Goal: Ask a question: Seek information or help from site administrators or community

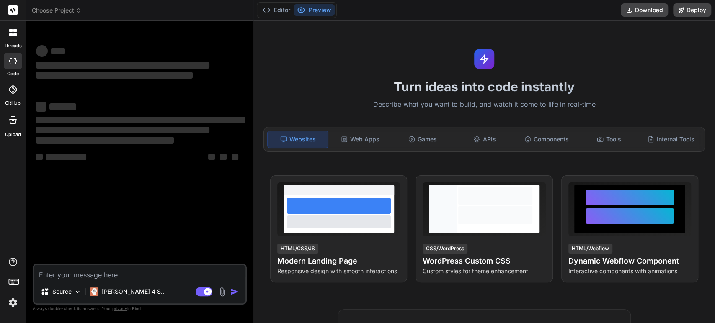
type textarea "x"
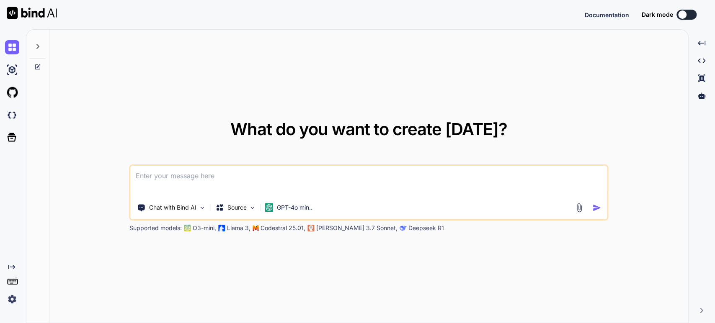
type textarea "x"
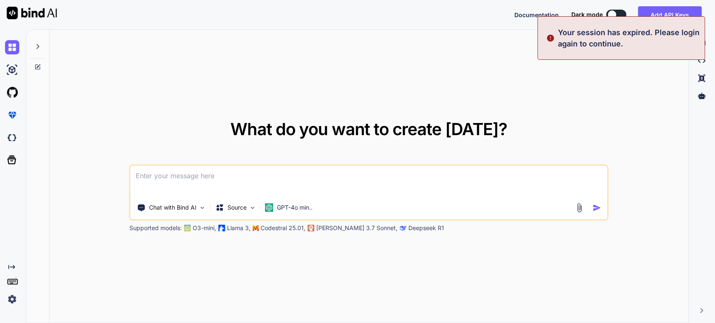
click at [223, 179] on textarea at bounding box center [369, 181] width 476 height 31
type textarea "I"
type textarea "x"
type textarea "I"
type textarea "x"
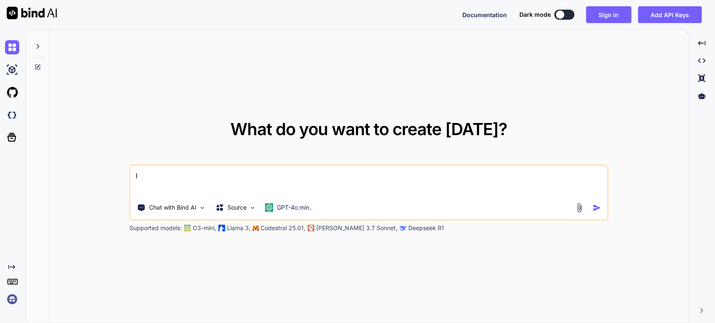
type textarea "I"
click at [10, 266] on icon "Created with Pixso." at bounding box center [11, 267] width 7 height 7
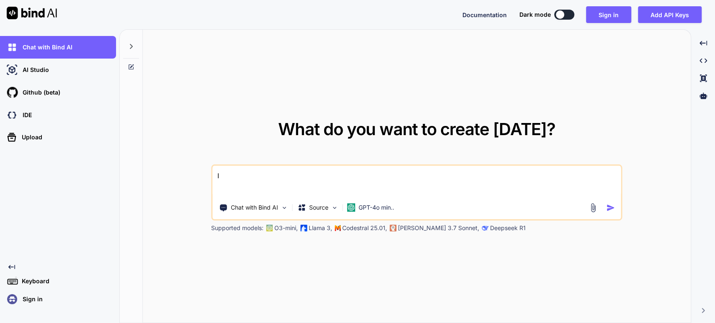
click at [21, 296] on p "Sign in" at bounding box center [30, 299] width 23 height 8
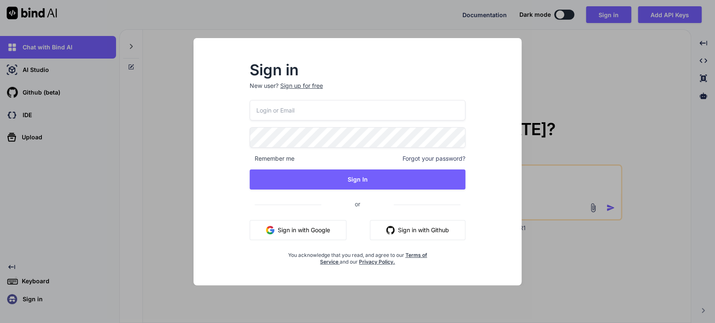
click at [310, 117] on input "email" at bounding box center [358, 110] width 216 height 21
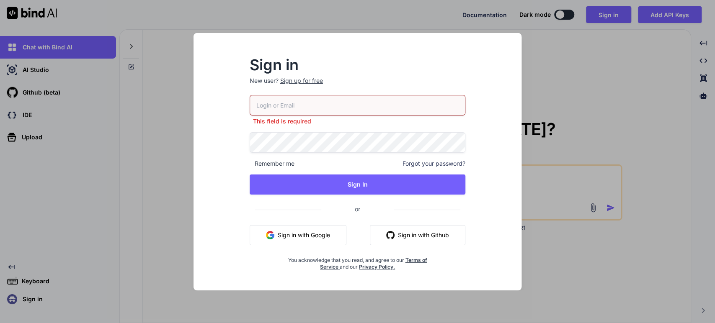
type input "[EMAIL_ADDRESS][DOMAIN_NAME]"
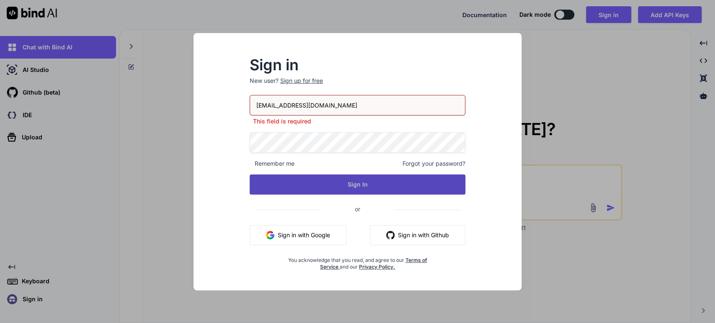
click at [338, 191] on div "[EMAIL_ADDRESS][DOMAIN_NAME] This field is required Remember me Forgot your pas…" at bounding box center [358, 183] width 216 height 176
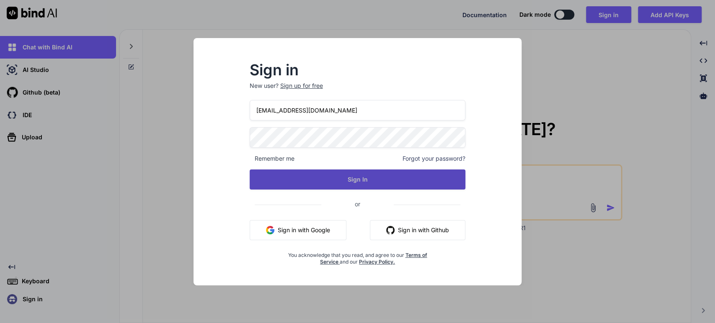
click at [339, 186] on button "Sign In" at bounding box center [358, 180] width 216 height 20
click at [363, 181] on button "Sign In" at bounding box center [358, 180] width 216 height 20
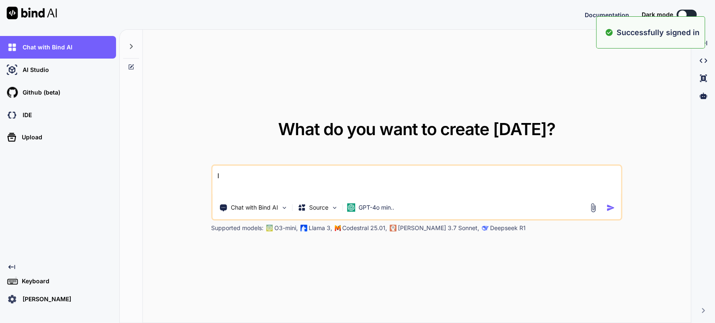
click at [238, 180] on textarea "I" at bounding box center [416, 181] width 409 height 31
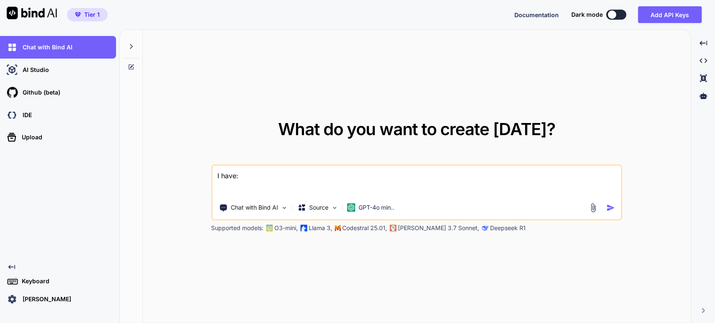
paste textarea "[URL][DOMAIN_NAME]"
paste textarea "<script src="/financial_models/app/model-scripts.js"></script> <script src="/fi…"
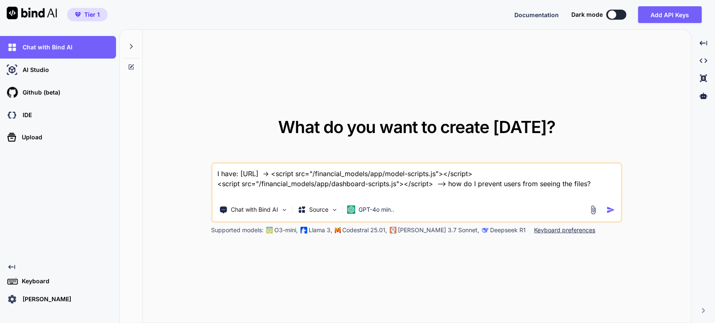
type textarea "I have: [URL] -> <script src="/financial_models/app/model-scripts.js"></script>…"
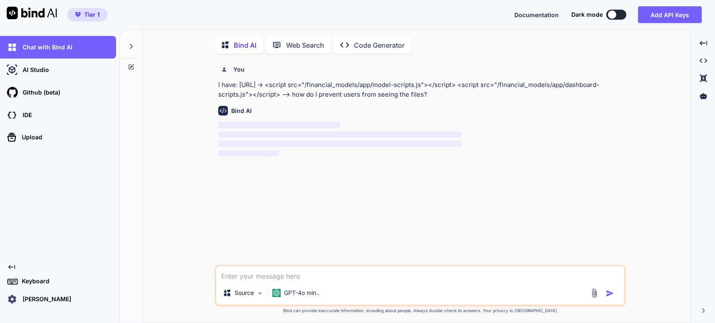
scroll to position [3, 0]
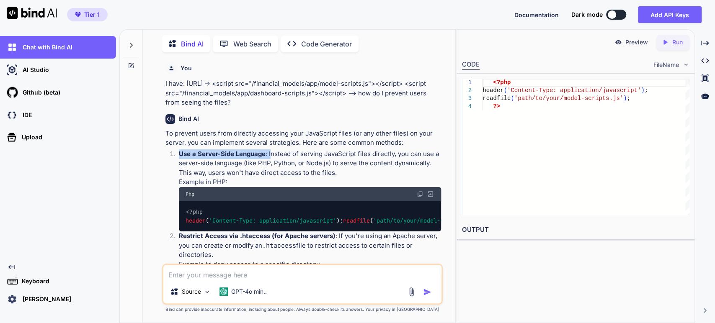
drag, startPoint x: 325, startPoint y: 144, endPoint x: 431, endPoint y: 141, distance: 106.1
click at [431, 141] on div "To prevent users from directly accessing your JavaScript files (or any other fi…" at bounding box center [304, 318] width 276 height 378
drag, startPoint x: 333, startPoint y: 164, endPoint x: 404, endPoint y: 163, distance: 71.7
click at [403, 163] on p "Use a Server-Side Language : Instead of serving JavaScript files directly, you …" at bounding box center [310, 164] width 262 height 28
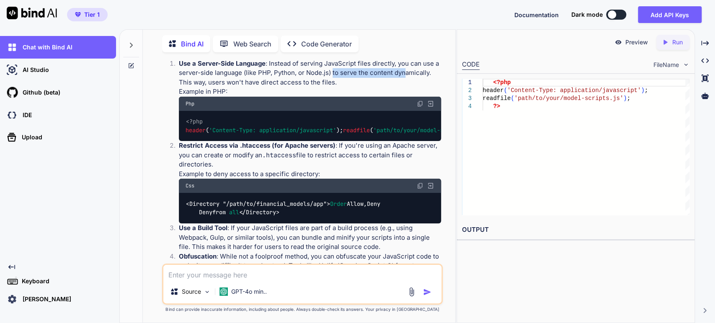
scroll to position [93, 0]
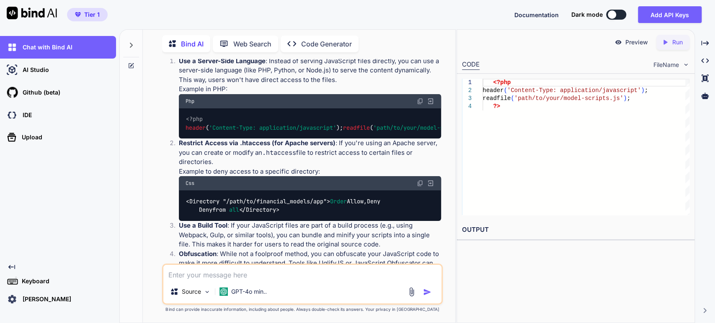
click at [330, 205] on span "Order" at bounding box center [338, 202] width 17 height 8
drag, startPoint x: 202, startPoint y: 227, endPoint x: 206, endPoint y: 234, distance: 7.9
click at [206, 215] on code "<Directory "/ path / to /financial_models/app"> Order Allow,Deny Deny from all …" at bounding box center [283, 205] width 195 height 17
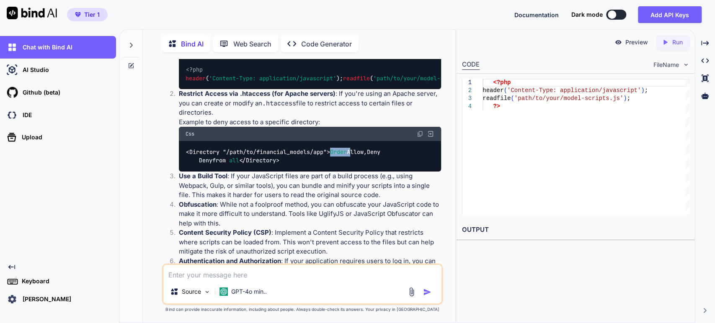
scroll to position [140, 0]
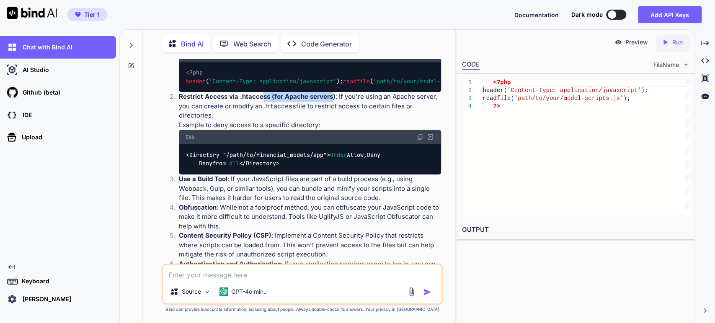
drag, startPoint x: 330, startPoint y: 113, endPoint x: 262, endPoint y: 113, distance: 68.3
click at [262, 101] on strong "Restrict Access via .htaccess (for Apache servers)" at bounding box center [257, 97] width 157 height 8
click at [222, 168] on code "<Directory "/ path / to /financial_models/app"> Order Allow,Deny Deny from all …" at bounding box center [283, 159] width 195 height 17
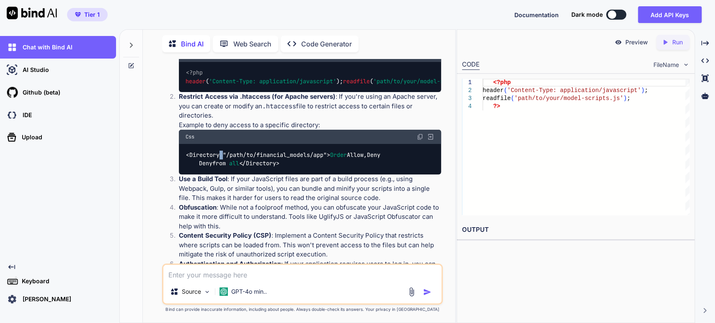
click at [214, 168] on code "<Directory "/ path / to /financial_models/app"> Order Allow,Deny Deny from all …" at bounding box center [283, 159] width 195 height 17
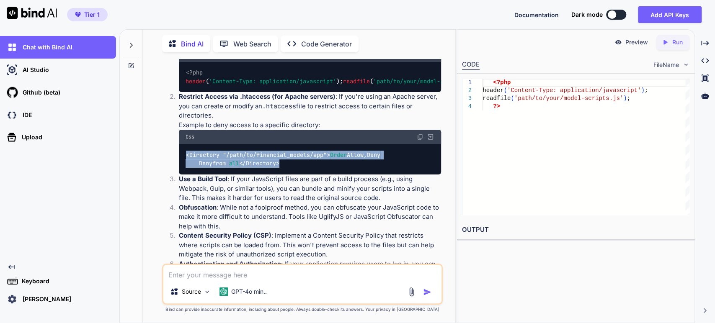
drag, startPoint x: 214, startPoint y: 173, endPoint x: 213, endPoint y: 200, distance: 26.8
click at [213, 168] on code "<Directory "/ path / to /financial_models/app"> Order Allow,Deny Deny from all …" at bounding box center [283, 159] width 195 height 17
click at [233, 168] on code "<Directory "/ path / to /financial_models/app"> Order Allow,Deny Deny from all …" at bounding box center [283, 159] width 195 height 17
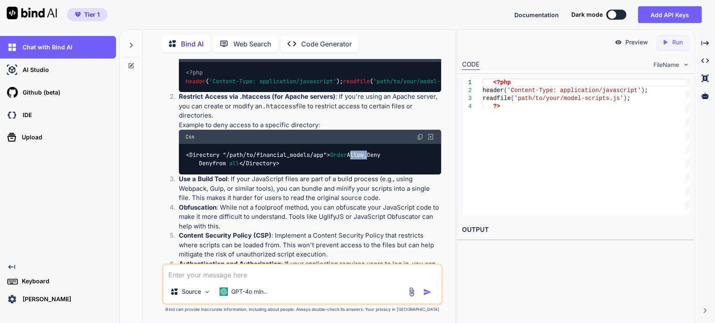
click at [233, 168] on code "<Directory "/ path / to /financial_models/app"> Order Allow,Deny Deny from all …" at bounding box center [283, 159] width 195 height 17
drag, startPoint x: 233, startPoint y: 182, endPoint x: 236, endPoint y: 186, distance: 5.5
click at [236, 168] on code "<Directory "/ path / to /financial_models/app"> Order Allow,Deny Deny from all …" at bounding box center [283, 159] width 195 height 17
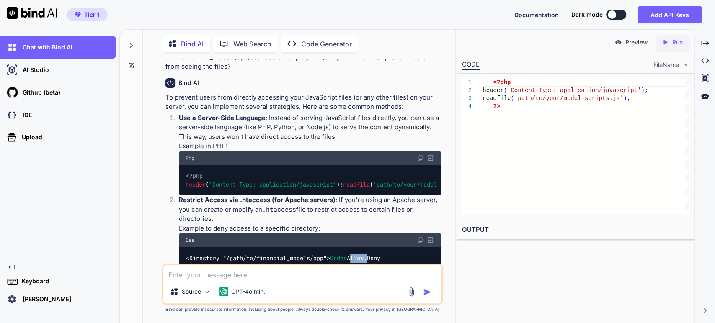
scroll to position [0, 0]
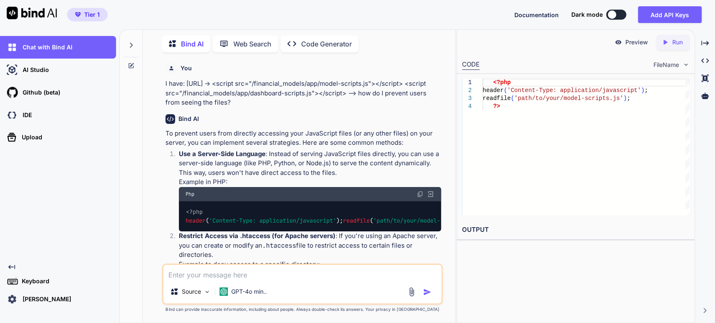
click at [238, 222] on span "'Content-Type: application/javascript'" at bounding box center [272, 221] width 127 height 8
drag, startPoint x: 238, startPoint y: 222, endPoint x: 233, endPoint y: 231, distance: 10.9
click at [233, 225] on code "<?php header ( 'Content-Type: application/javascript' ); readfile ( 'path/to/yo…" at bounding box center [338, 216] width 305 height 17
copy code "header ( 'Content-Type: application/javascript' ); readfile ( 'path/to/your/mod…"
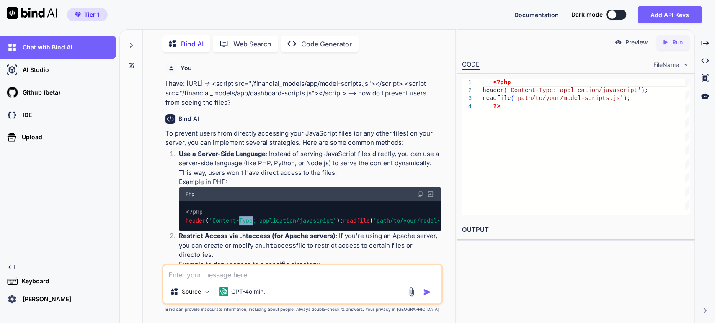
copy code "header ( 'Content-Type: application/javascript' ); readfile ( 'path/to/your/mod…"
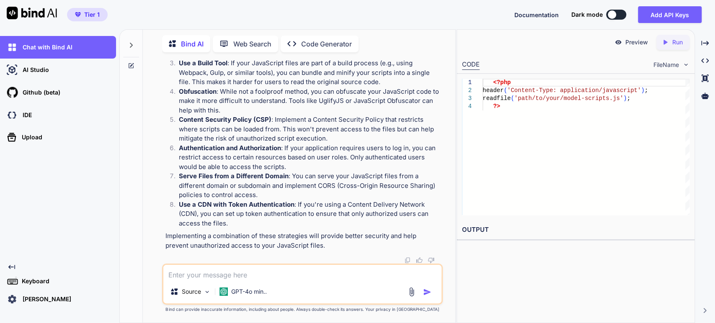
scroll to position [279, 0]
drag, startPoint x: 281, startPoint y: 129, endPoint x: 427, endPoint y: 133, distance: 145.9
click at [427, 133] on p "Content Security Policy (CSP) : Implement a Content Security Policy that restri…" at bounding box center [310, 129] width 262 height 28
click at [188, 275] on textarea at bounding box center [302, 272] width 278 height 15
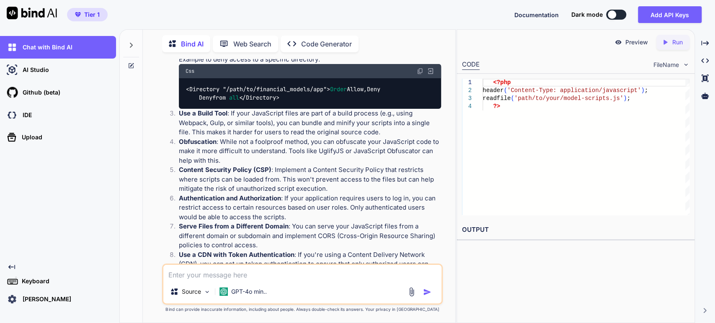
scroll to position [243, 0]
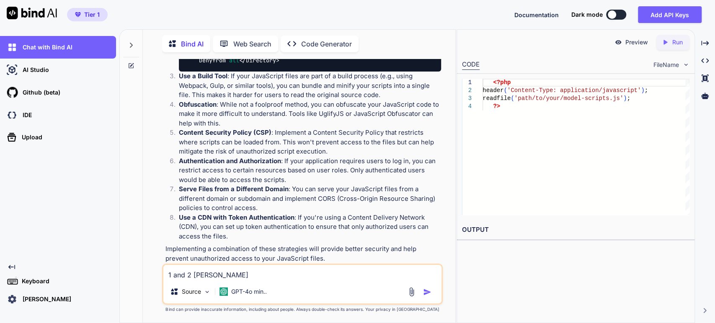
type textarea "1 and 2 failed"
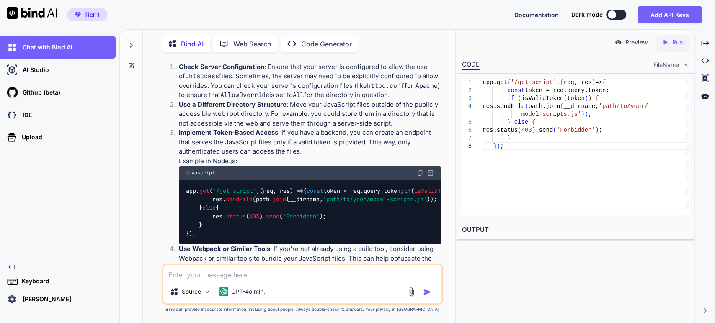
scroll to position [517, 0]
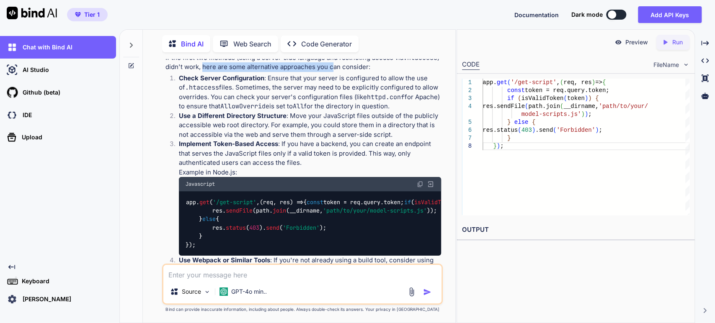
drag, startPoint x: 201, startPoint y: 102, endPoint x: 334, endPoint y: 99, distance: 132.4
click at [334, 72] on p "If the first two methods (using a server-side language and restricting access v…" at bounding box center [304, 62] width 276 height 19
drag, startPoint x: 401, startPoint y: 111, endPoint x: 325, endPoint y: 113, distance: 76.3
click at [401, 111] on p "Check Server Configuration : Ensure that your server is configured to allow the…" at bounding box center [310, 93] width 262 height 38
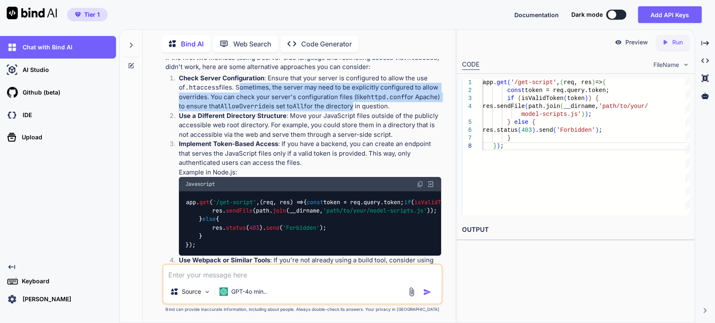
drag, startPoint x: 230, startPoint y: 125, endPoint x: 355, endPoint y: 140, distance: 125.8
click at [355, 111] on p "Check Server Configuration : Ensure that your server is configured to allow the…" at bounding box center [310, 93] width 262 height 38
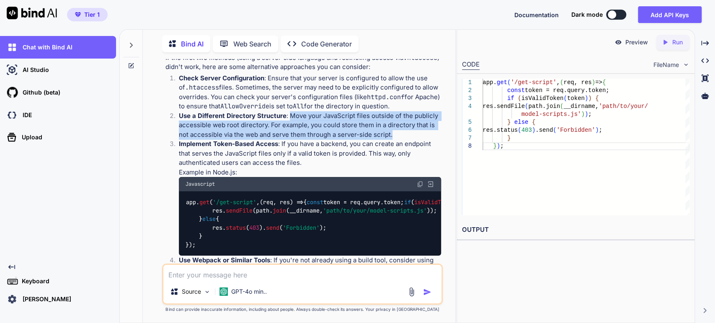
drag, startPoint x: 288, startPoint y: 150, endPoint x: 406, endPoint y: 164, distance: 118.2
click at [406, 140] on p "Use a Different Directory Structure : Move your JavaScript files outside of the…" at bounding box center [310, 125] width 262 height 28
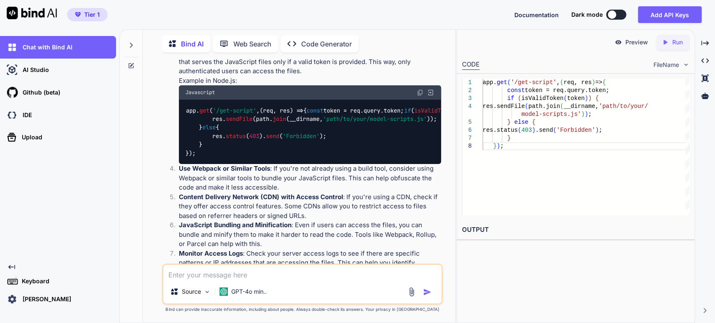
scroll to position [610, 0]
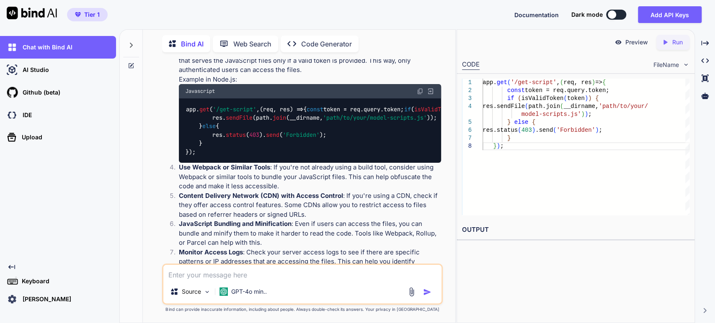
click at [225, 113] on span "'/get-script'" at bounding box center [235, 110] width 44 height 8
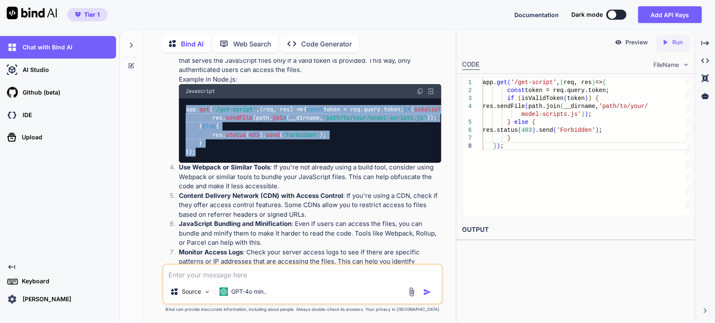
drag, startPoint x: 225, startPoint y: 140, endPoint x: 216, endPoint y: 206, distance: 66.9
click at [216, 163] on div "app. get ( '/get-script' , ( req, res ) => { const token = req. query . token ;…" at bounding box center [310, 130] width 262 height 65
copy ol "app. get ( '/get-script' , ( req, res ) => { const token = req. query . token ;…"
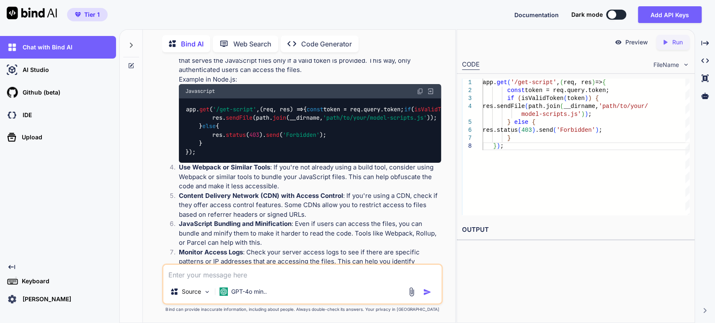
click at [222, 274] on textarea at bounding box center [302, 272] width 278 height 15
paste textarea "/public_html/financial_models/app/"
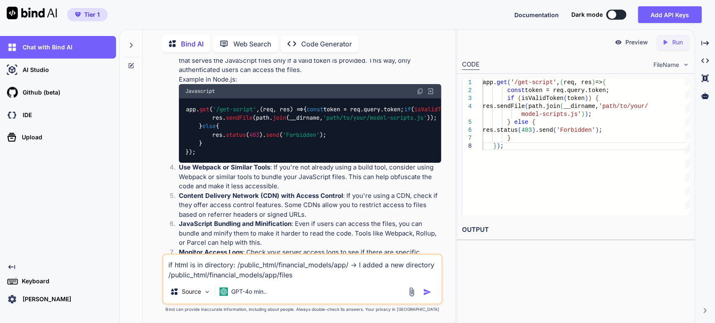
type textarea "if html is in directory: /public_html/financial_models/app/ -> I added a new di…"
click at [428, 293] on img "button" at bounding box center [427, 292] width 8 height 8
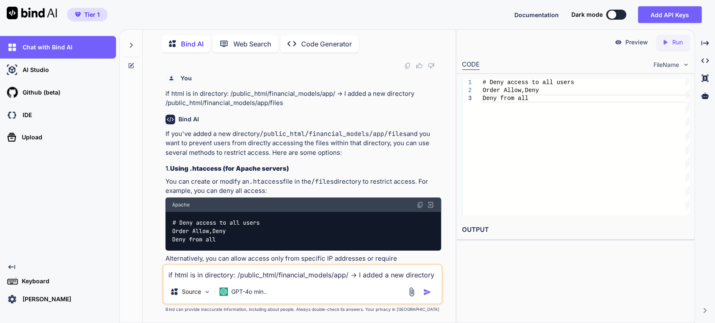
scroll to position [982, 0]
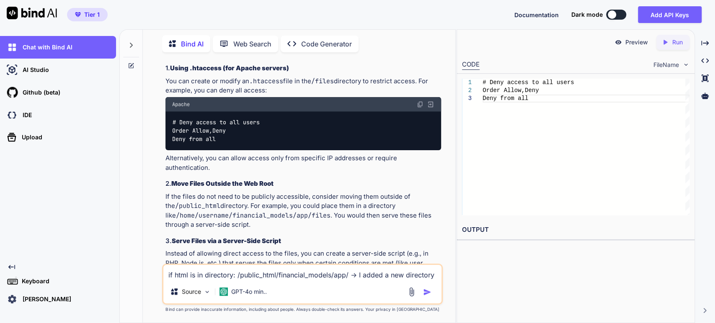
click at [202, 144] on code "# Deny access to all users Order Allow,Deny Deny from all" at bounding box center [216, 131] width 88 height 26
drag, startPoint x: 202, startPoint y: 180, endPoint x: 202, endPoint y: 202, distance: 22.2
click at [202, 150] on div "# Deny access to all users Order Allow,Deny Deny from all" at bounding box center [304, 130] width 276 height 39
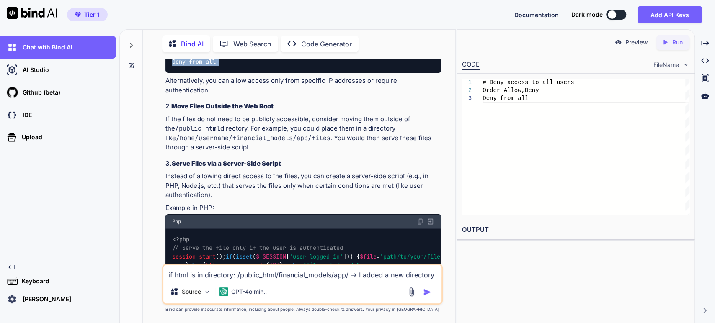
scroll to position [1029, 0]
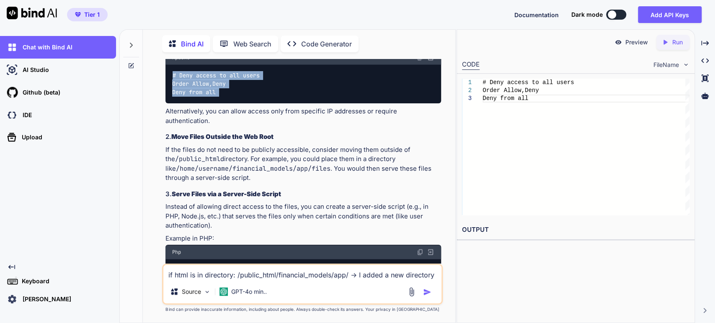
copy div "# Deny access to all users Order Allow,Deny Deny from all"
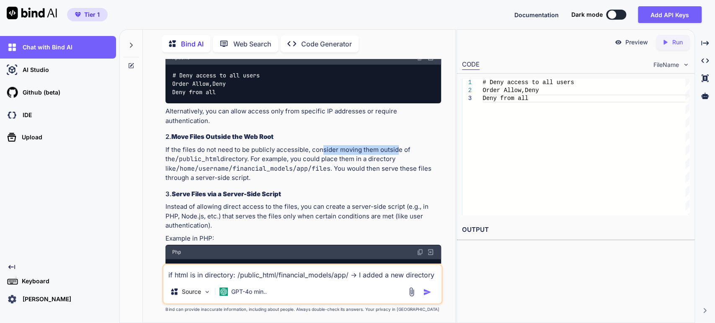
drag, startPoint x: 323, startPoint y: 197, endPoint x: 396, endPoint y: 198, distance: 73.3
click at [396, 183] on p "If the files do not need to be publicly accessible, consider moving them outsid…" at bounding box center [304, 164] width 276 height 38
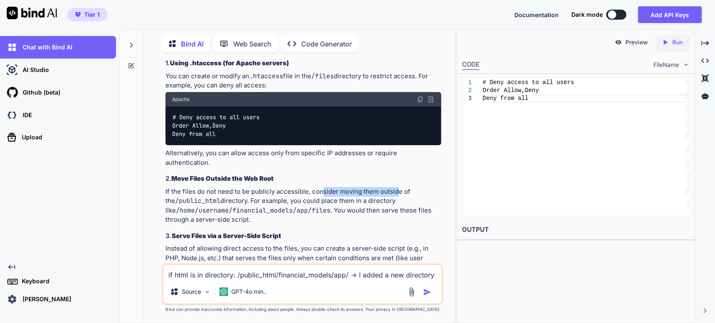
scroll to position [982, 0]
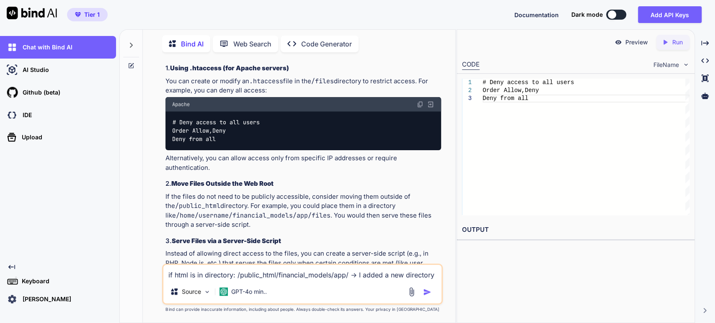
click at [251, 276] on textarea "if html is in directory: /public_html/financial_models/app/ -> I added a new di…" at bounding box center [302, 272] width 278 height 15
type textarea "but I want the html file to read them not seeing it directly"
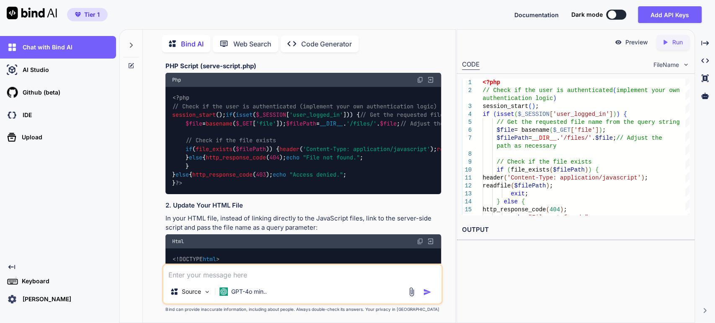
scroll to position [1726, 0]
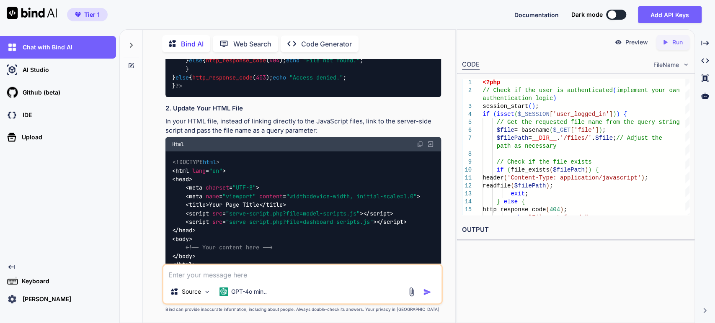
drag, startPoint x: 203, startPoint y: 127, endPoint x: 254, endPoint y: 128, distance: 50.7
copy strong "serve-script.php"
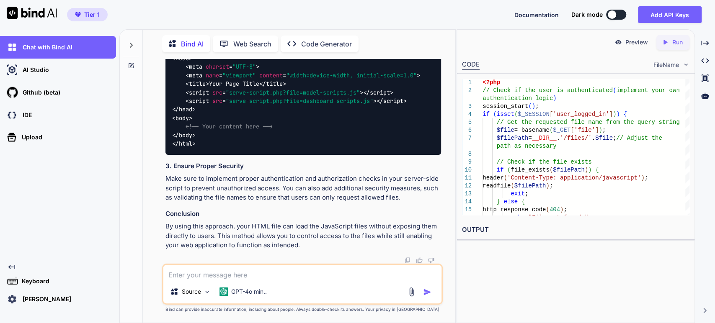
scroll to position [2051, 0]
click at [235, 96] on span ""serve-script.php?file=model-scripts.js"" at bounding box center [293, 93] width 134 height 8
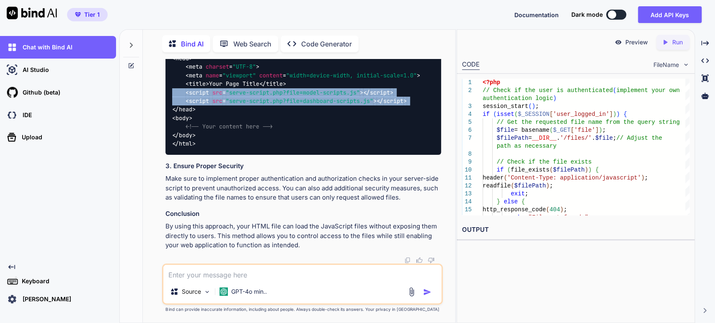
drag, startPoint x: 235, startPoint y: 147, endPoint x: 235, endPoint y: 156, distance: 9.2
click at [235, 148] on code "<!DOCTYPE html > < html lang = "en" > < head > < meta charset = "UTF-8" > < met…" at bounding box center [296, 92] width 248 height 111
copy code "< script src = "serve-script.php?file=model-scripts.js" > </ script > < script …"
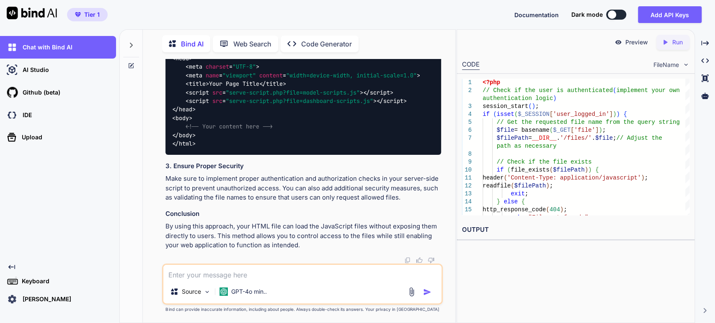
click at [229, 279] on textarea at bounding box center [302, 272] width 278 height 15
paste textarea "The parameter ‘file’ contains invalid characters for a filename. Do not include…"
type textarea "I get: The parameter ‘file’ contains invalid characters for a filename. Do not …"
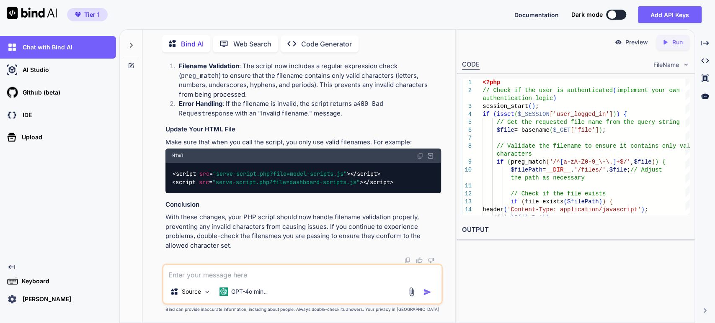
scroll to position [2716, 0]
click at [419, 159] on img at bounding box center [420, 156] width 7 height 7
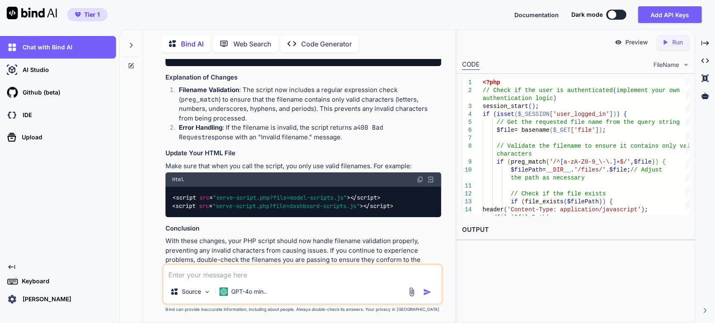
scroll to position [2309, 0]
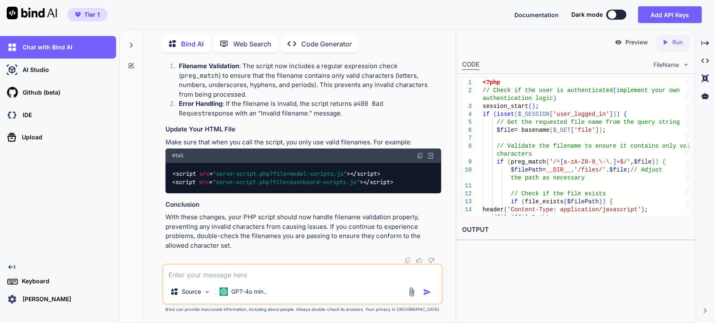
scroll to position [2728, 0]
click at [263, 165] on div "< script src = "serve-script.php?file=model-scripts.js" > </ script > < script …" at bounding box center [304, 178] width 276 height 31
click at [419, 157] on img at bounding box center [420, 156] width 7 height 7
drag, startPoint x: 249, startPoint y: 217, endPoint x: 416, endPoint y: 221, distance: 167.2
click at [416, 221] on p "With these changes, your PHP script should now handle filename validation prope…" at bounding box center [304, 232] width 276 height 38
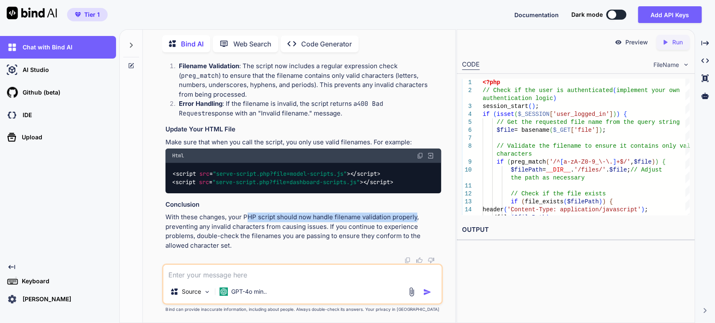
scroll to position [2448, 0]
click at [276, 275] on textarea at bounding box center [302, 272] width 278 height 15
type textarea "the files are in app directory"
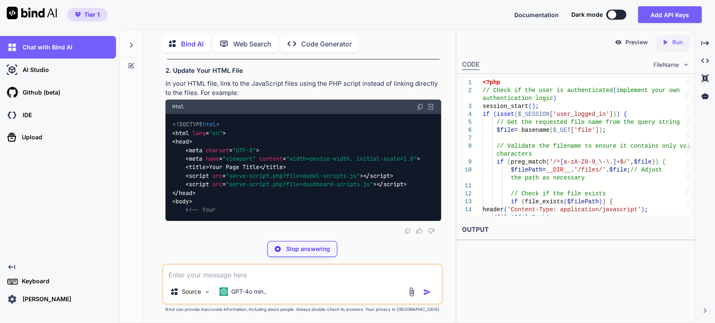
scroll to position [2914, 0]
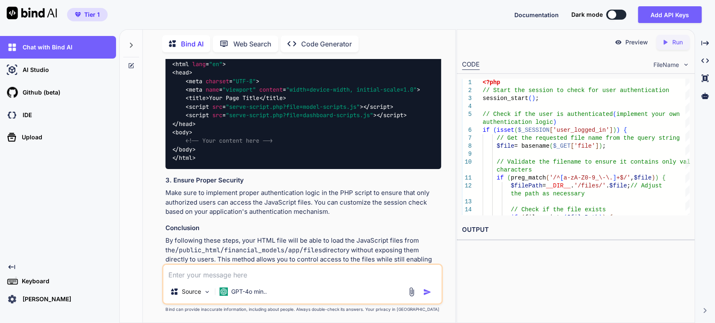
drag, startPoint x: 287, startPoint y: 134, endPoint x: 410, endPoint y: 134, distance: 122.8
copy code "/public_html/financial_models/app"
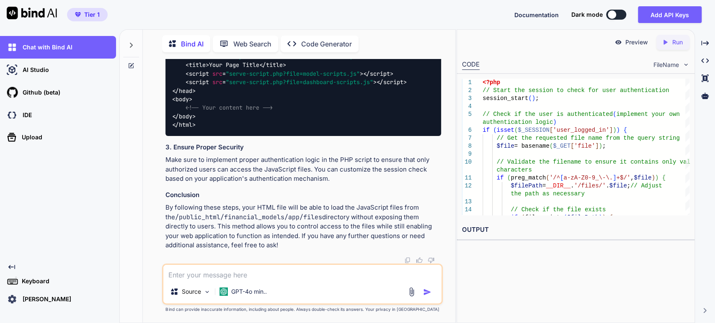
scroll to position [3007, 0]
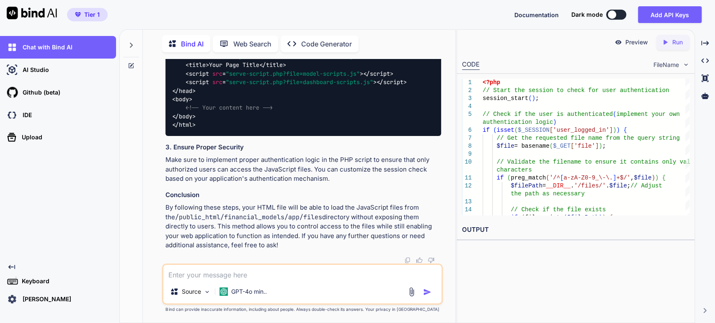
drag, startPoint x: 337, startPoint y: 199, endPoint x: 436, endPoint y: 200, distance: 98.9
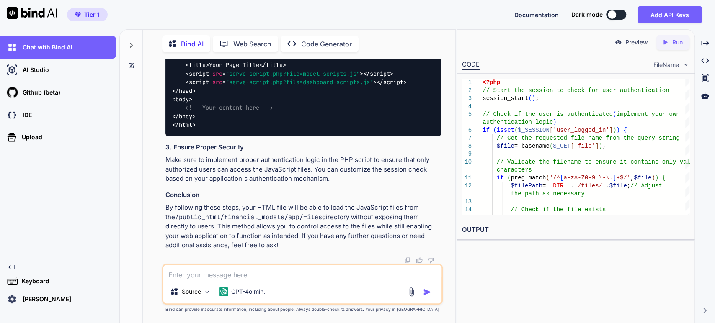
copy code "$filePath = __DIR__ . '/files/' . $file ; // Adjust the path as necessary"
click at [212, 272] on textarea at bounding box center [302, 272] width 278 height 15
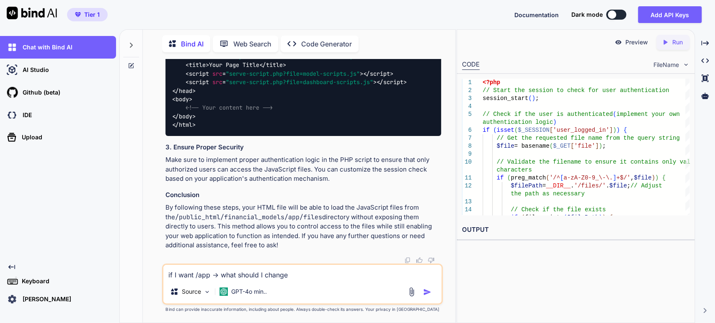
paste textarea "$filePath = __DIR__ . '/files/' . $file; // Adjust the path as necessary"
type textarea "if I want /app -> what should I change $filePath = __DIR__ . '/files/' . $file;…"
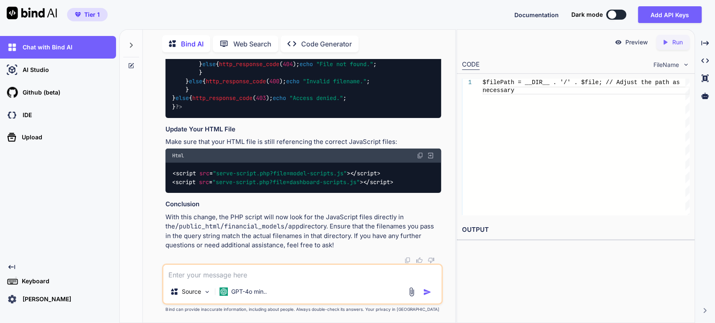
scroll to position [4091, 0]
click at [254, 277] on textarea at bounding box center [302, 272] width 278 height 15
type textarea "I think it doesn't read the files"
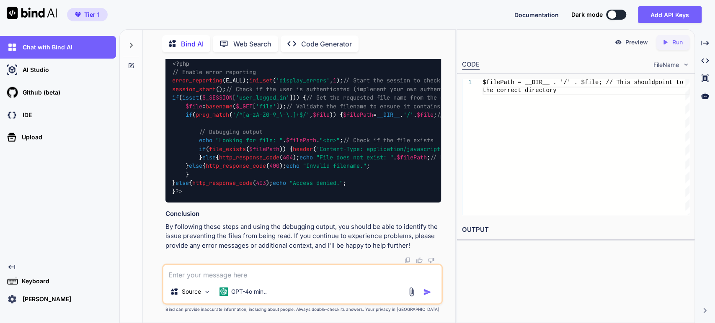
scroll to position [4645, 0]
drag, startPoint x: 173, startPoint y: 171, endPoint x: 314, endPoint y: 166, distance: 141.7
copy code "serve-script.php? file =model-scripts.js"
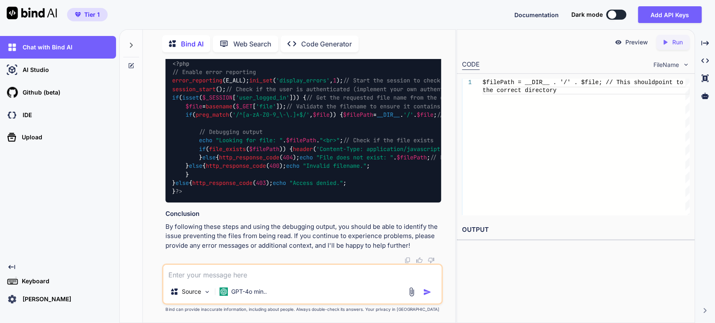
click at [277, 274] on textarea at bounding box center [302, 272] width 278 height 15
paste textarea "Access denied."
type textarea "I get Access denied."
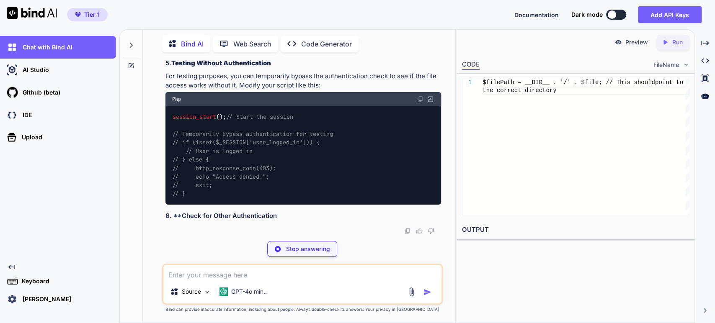
scroll to position [5399, 0]
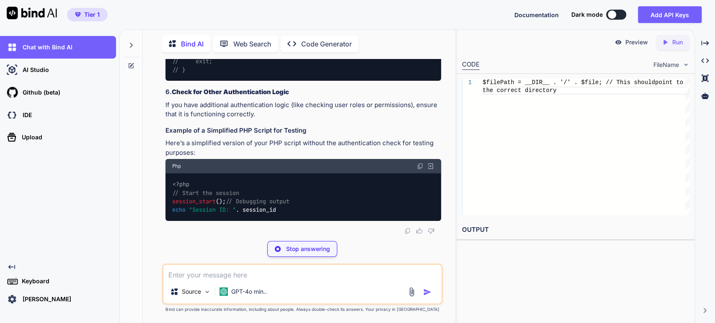
click at [221, 279] on textarea at bounding box center [302, 272] width 278 height 15
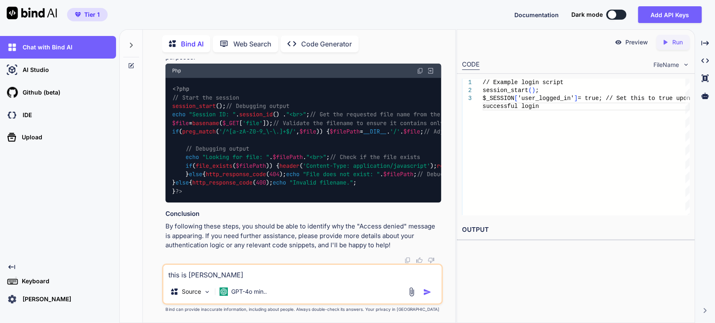
type textarea "this is joomla"
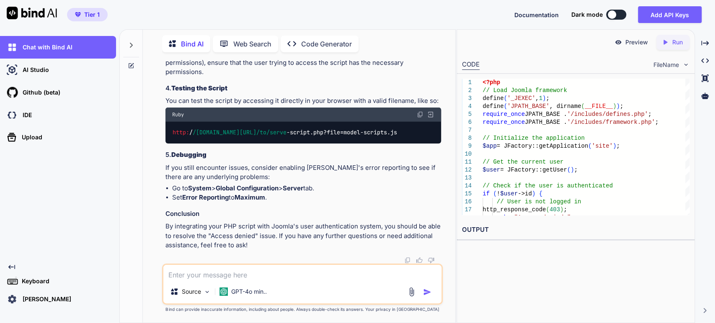
scroll to position [6362, 0]
